Goal: Find specific page/section: Find specific page/section

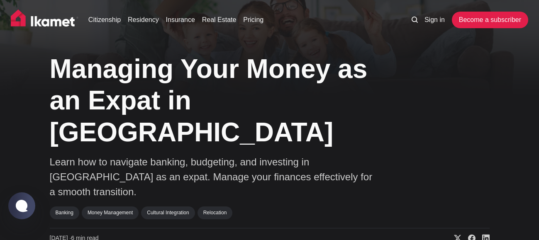
click at [414, 21] on icon at bounding box center [415, 20] width 6 height 6
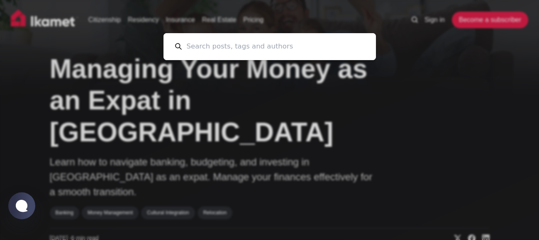
click at [357, 39] on input at bounding box center [273, 46] width 183 height 27
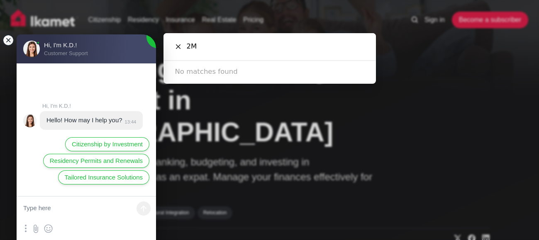
click at [11, 41] on jdiv at bounding box center [8, 40] width 12 height 12
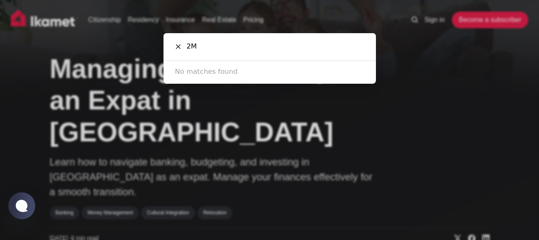
click at [199, 72] on p "No matches found" at bounding box center [269, 72] width 189 height 10
click at [197, 47] on input "2M" at bounding box center [273, 46] width 183 height 27
type input "2"
click at [213, 41] on input "W [GEOGRAPHIC_DATA]" at bounding box center [273, 46] width 183 height 27
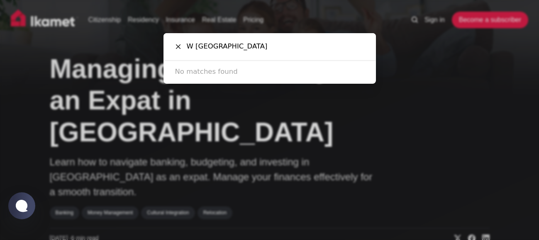
click at [213, 41] on input "W [GEOGRAPHIC_DATA]" at bounding box center [273, 46] width 183 height 27
type input "Yonetim"
